Goal: Task Accomplishment & Management: Manage account settings

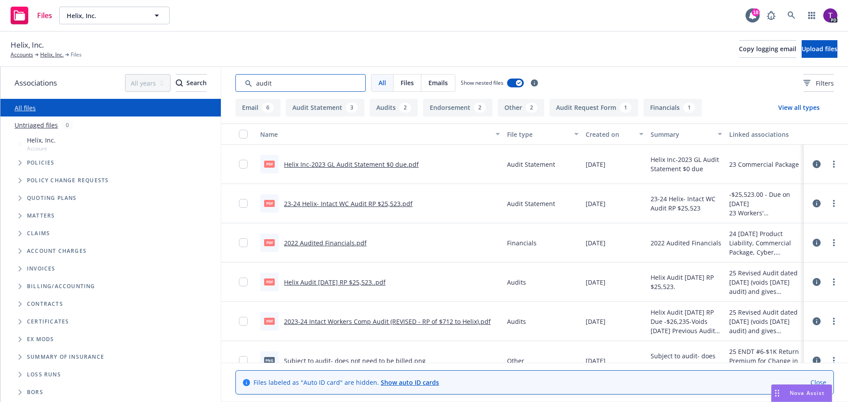
drag, startPoint x: 278, startPoint y: 83, endPoint x: 239, endPoint y: 82, distance: 38.9
click at [239, 82] on input "Search by keyword..." at bounding box center [300, 83] width 130 height 18
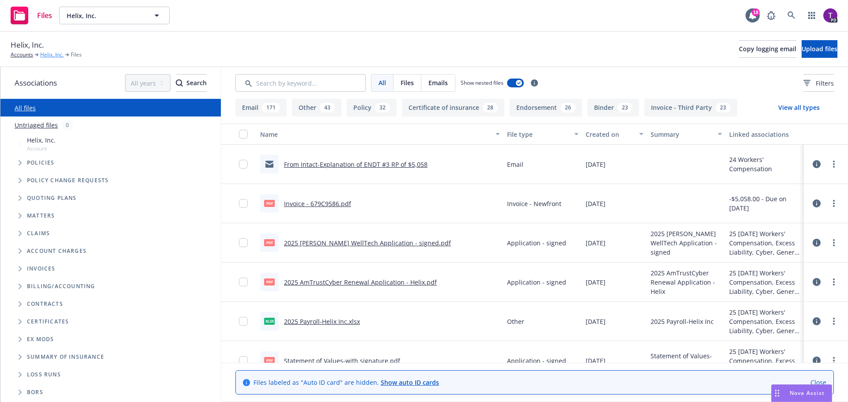
click at [51, 53] on link "Helix, Inc." at bounding box center [51, 55] width 23 height 8
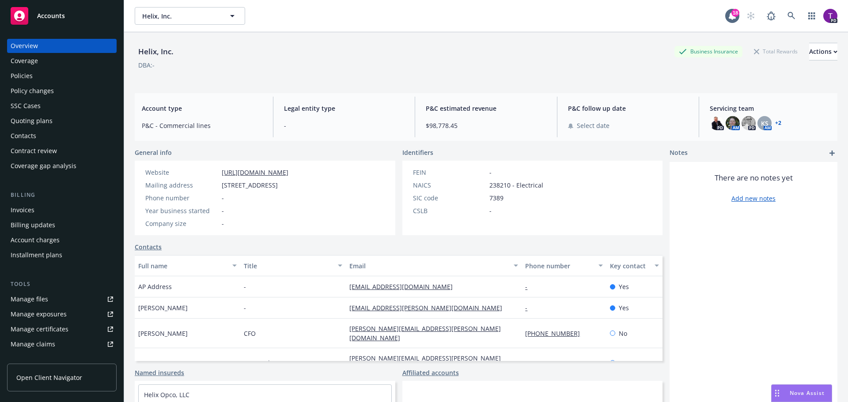
click at [58, 11] on div "Accounts" at bounding box center [62, 16] width 102 height 18
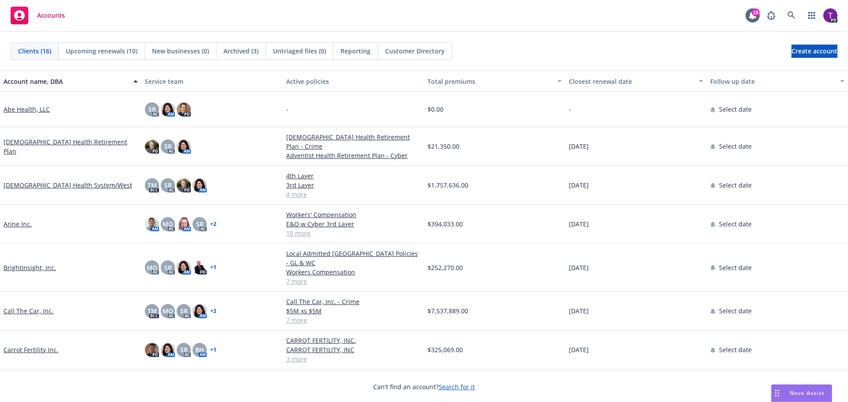
click at [35, 307] on link "Call The Car, Inc." at bounding box center [29, 311] width 50 height 9
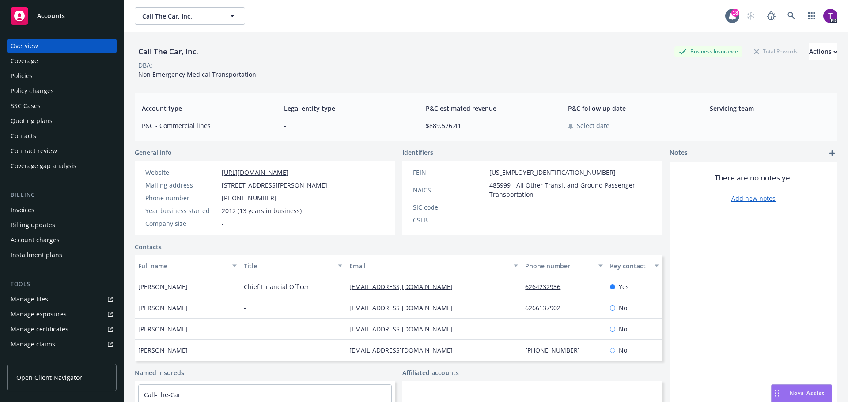
click at [38, 300] on div "Manage files" at bounding box center [30, 299] width 38 height 14
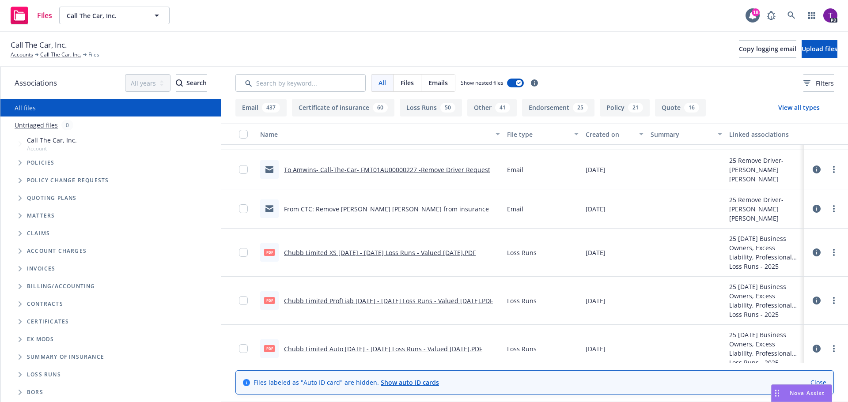
scroll to position [44, 0]
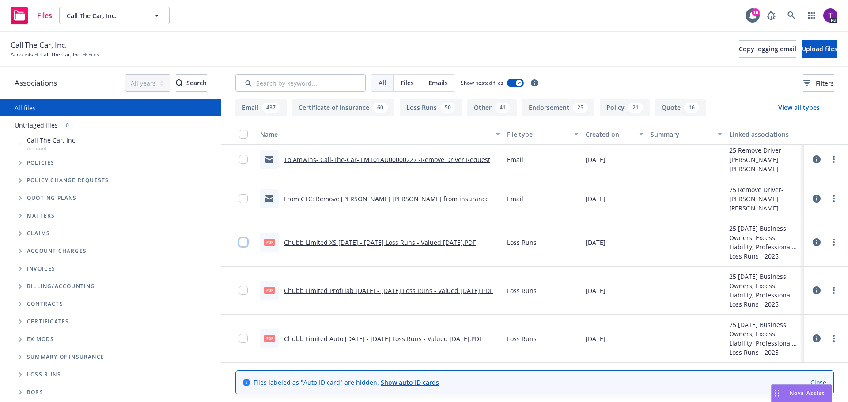
click at [244, 244] on input "checkbox" at bounding box center [243, 242] width 9 height 9
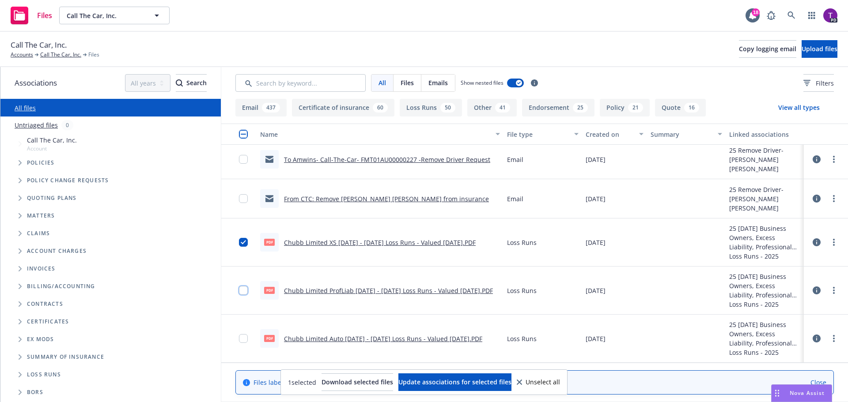
click at [246, 293] on input "checkbox" at bounding box center [243, 290] width 9 height 9
click at [237, 341] on div at bounding box center [238, 339] width 35 height 48
click at [243, 341] on input "checkbox" at bounding box center [243, 338] width 9 height 9
click at [365, 386] on span "Download selected files" at bounding box center [358, 382] width 72 height 8
drag, startPoint x: 244, startPoint y: 244, endPoint x: 245, endPoint y: 263, distance: 19.0
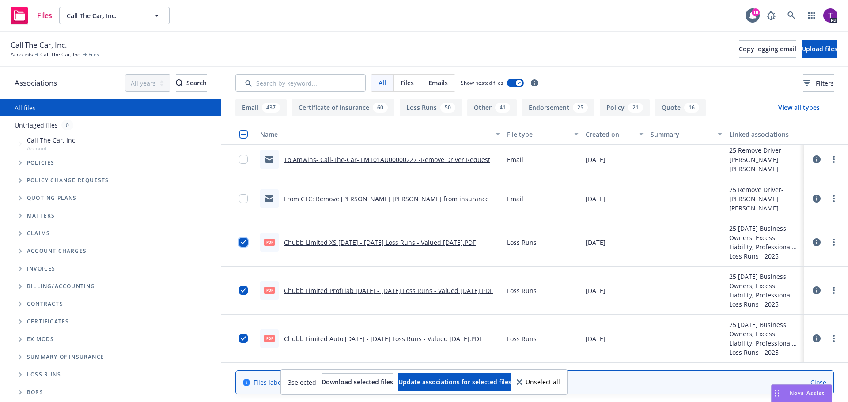
click at [244, 244] on input "checkbox" at bounding box center [243, 242] width 9 height 9
click at [243, 295] on input "checkbox" at bounding box center [243, 290] width 9 height 9
click at [242, 336] on input "checkbox" at bounding box center [243, 338] width 9 height 9
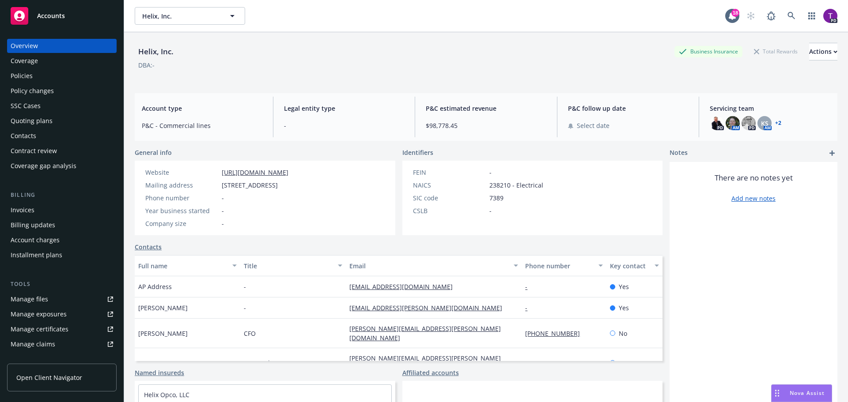
click at [58, 78] on div "Policies" at bounding box center [62, 76] width 102 height 14
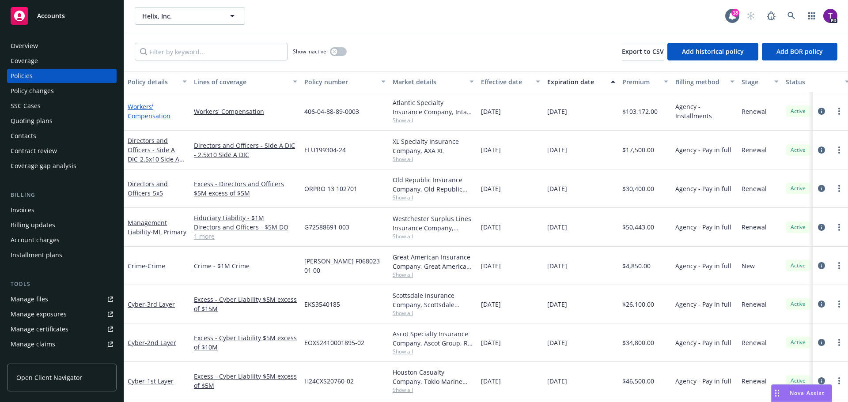
click at [150, 115] on link "Workers' Compensation" at bounding box center [149, 111] width 43 height 18
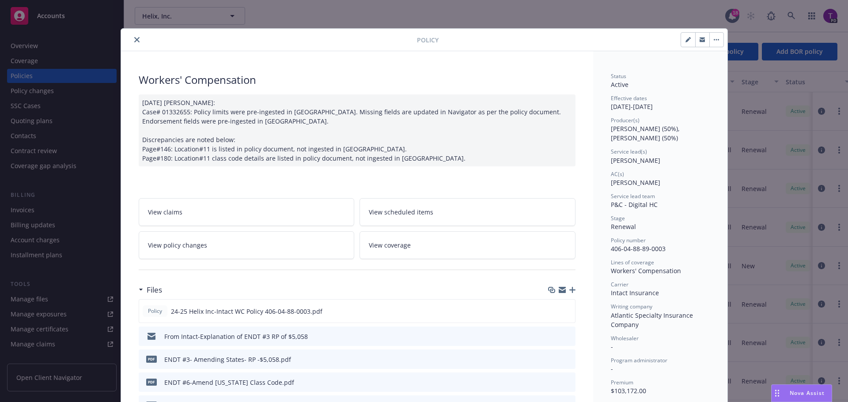
click at [232, 245] on link "View policy changes" at bounding box center [247, 245] width 216 height 28
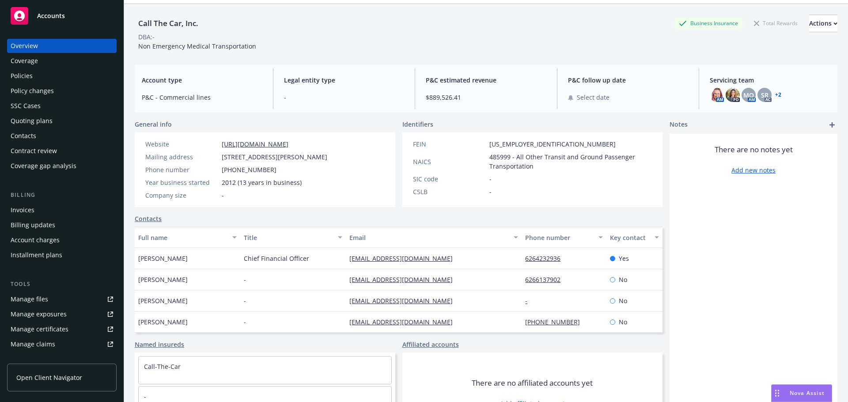
scroll to position [15, 0]
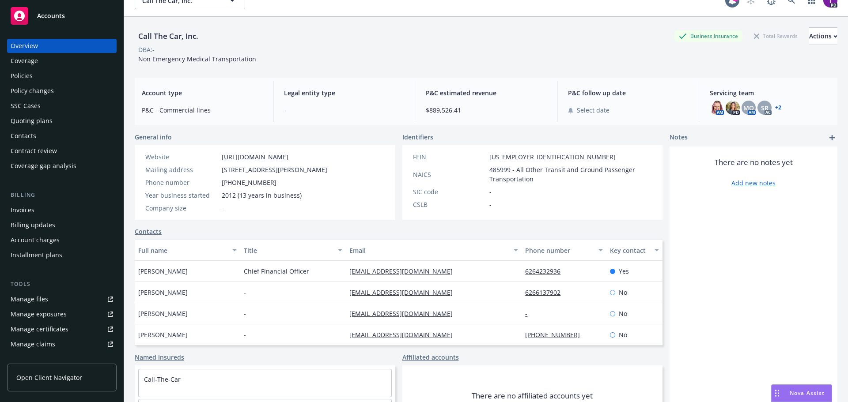
click at [30, 133] on div "Contacts" at bounding box center [24, 136] width 26 height 14
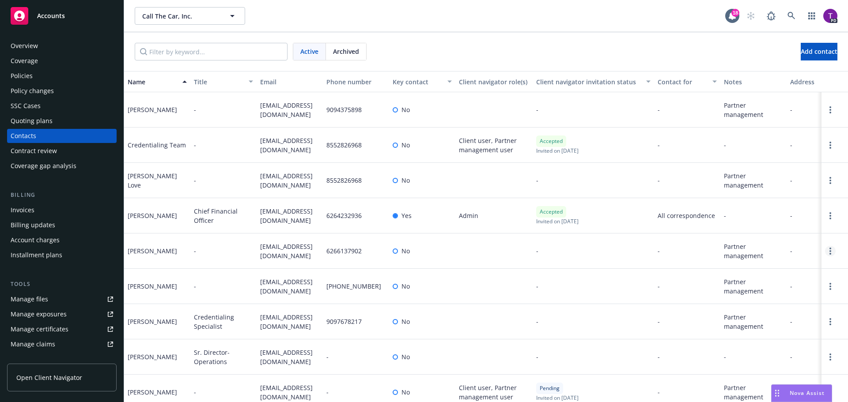
click at [825, 253] on link "Open options" at bounding box center [830, 251] width 11 height 11
click at [767, 202] on link "Edit contact" at bounding box center [767, 202] width 100 height 18
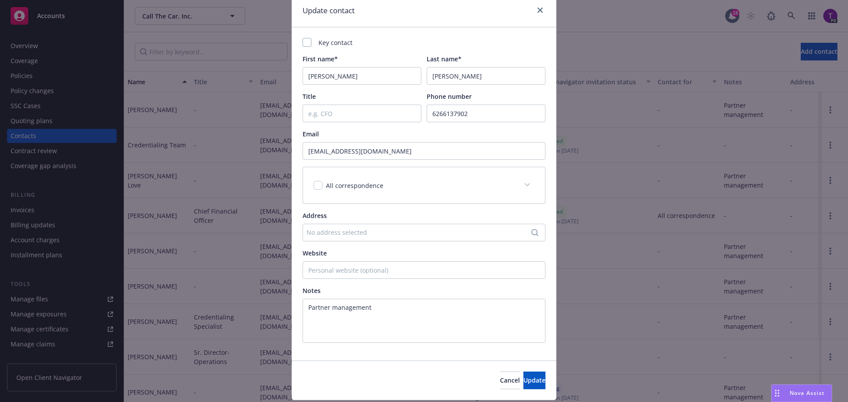
scroll to position [61, 0]
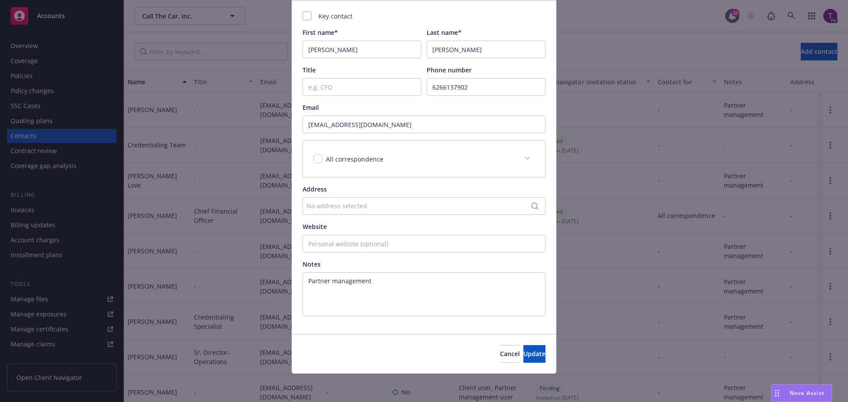
click at [535, 17] on div "Key contact" at bounding box center [424, 15] width 243 height 9
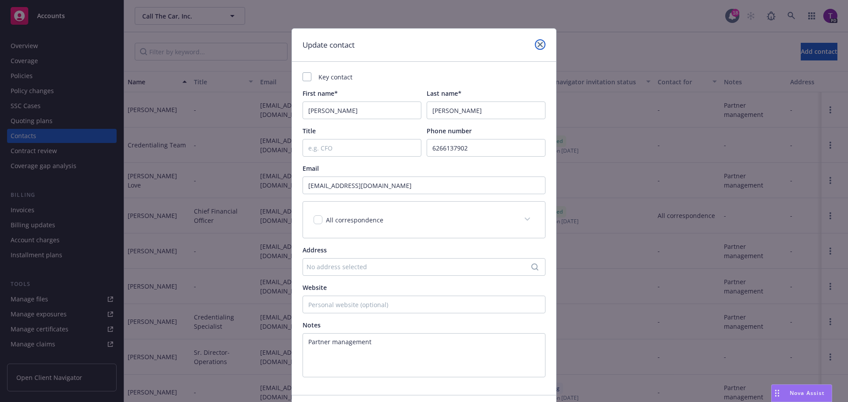
click at [538, 45] on icon "close" at bounding box center [540, 44] width 5 height 5
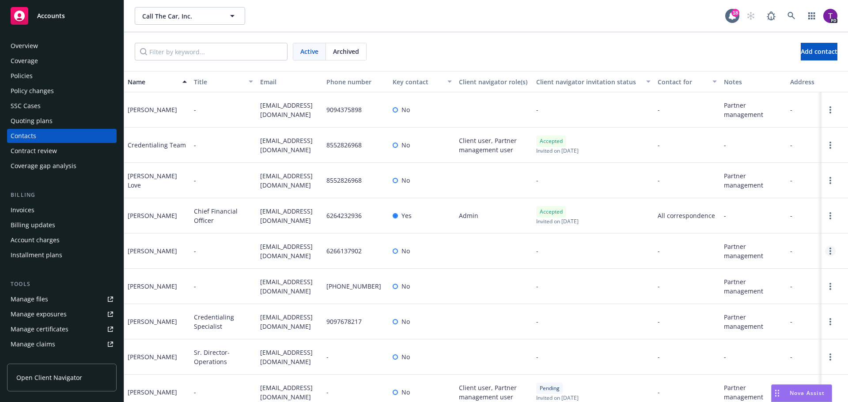
click at [830, 251] on circle "Open options" at bounding box center [831, 251] width 2 height 2
click at [793, 250] on link "Archive" at bounding box center [767, 245] width 100 height 18
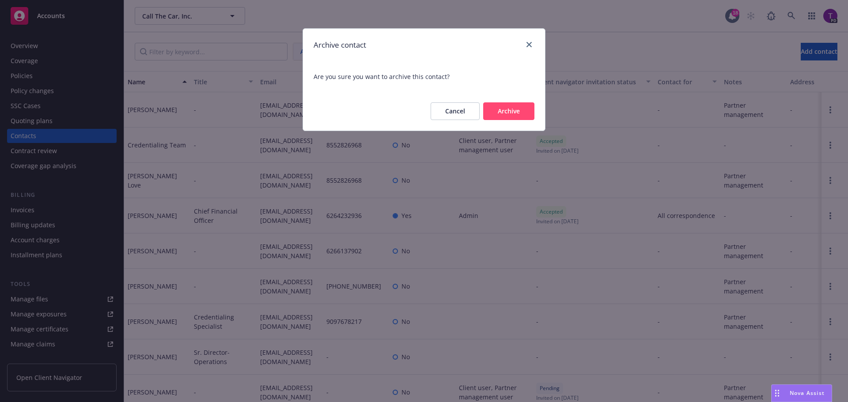
click at [510, 114] on button "Archive" at bounding box center [508, 111] width 51 height 18
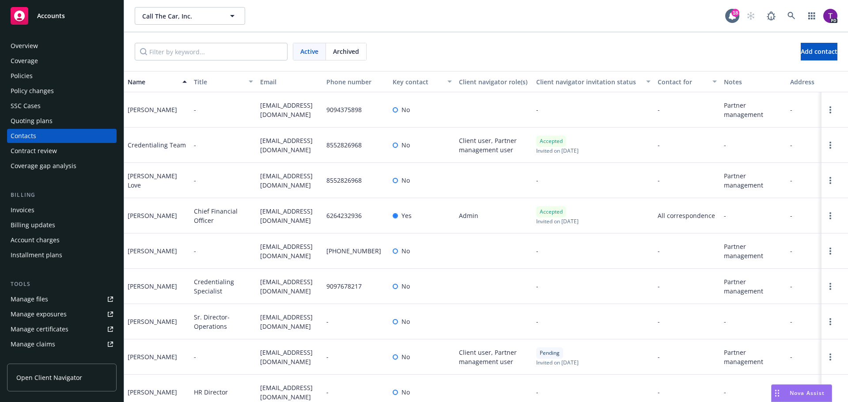
click at [38, 49] on div "Overview" at bounding box center [62, 46] width 102 height 14
